Goal: Information Seeking & Learning: Learn about a topic

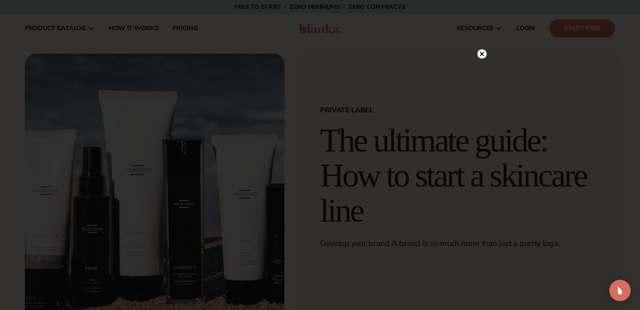
click at [485, 56] on circle at bounding box center [481, 53] width 9 height 9
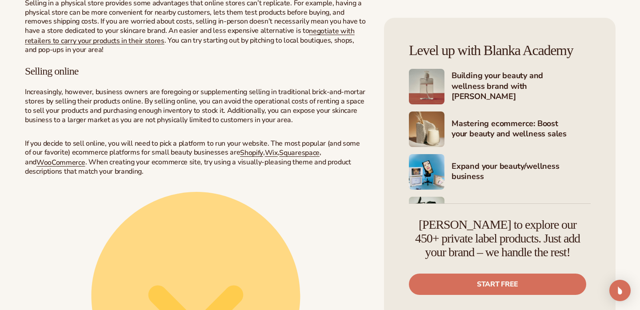
scroll to position [3863, 0]
